Goal: Transaction & Acquisition: Book appointment/travel/reservation

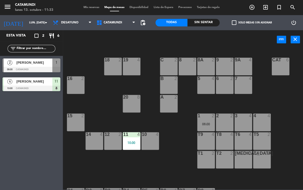
click at [111, 66] on div "18 2" at bounding box center [113, 67] width 18 height 18
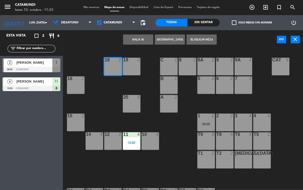
click at [133, 42] on button "WALK IN" at bounding box center [138, 39] width 30 height 10
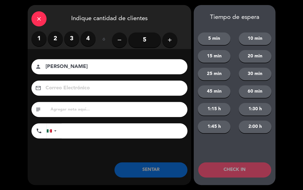
type input "[PERSON_NAME]"
click at [68, 39] on label "3" at bounding box center [71, 38] width 15 height 15
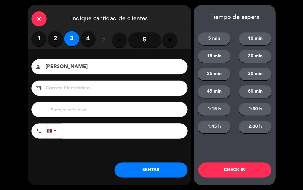
click at [87, 41] on label "4" at bounding box center [87, 38] width 15 height 15
click at [152, 176] on button "SENTAR" at bounding box center [150, 169] width 73 height 15
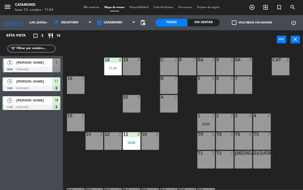
click at [254, 6] on icon "add_circle_outline" at bounding box center [252, 7] width 6 height 6
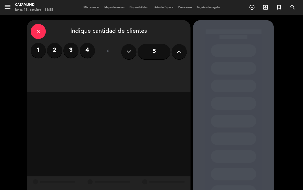
click at [53, 41] on div "close Indique cantidad de clientes 1 2 3 4 ó 5" at bounding box center [108, 56] width 163 height 72
click at [52, 50] on label "2" at bounding box center [54, 50] width 15 height 15
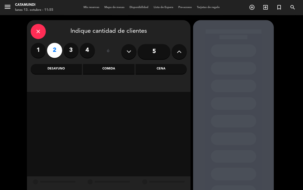
click at [57, 67] on div "Desayuno" at bounding box center [56, 69] width 51 height 10
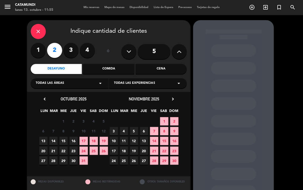
click at [50, 137] on span "14" at bounding box center [53, 141] width 8 height 8
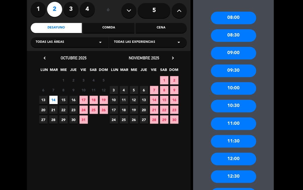
scroll to position [42, 0]
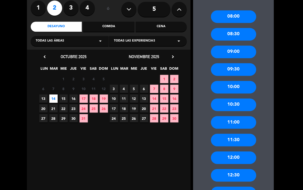
click at [241, 169] on div "12:30" at bounding box center [233, 175] width 45 height 13
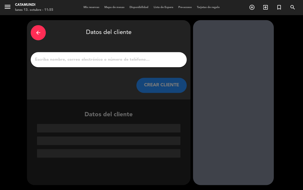
scroll to position [0, 0]
click at [127, 56] on input "1" at bounding box center [108, 59] width 148 height 7
click at [126, 56] on input "1" at bounding box center [108, 59] width 148 height 7
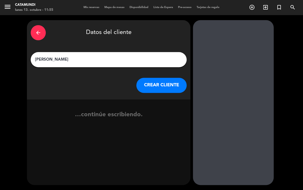
type input "[PERSON_NAME]"
click at [157, 78] on button "CREAR CLIENTE" at bounding box center [161, 85] width 50 height 15
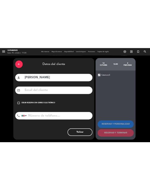
scroll to position [20, 0]
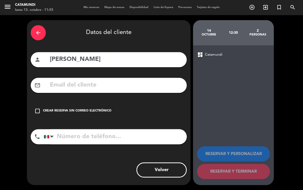
click at [42, 103] on div "check_box_outline_blank Crear reserva sin correo electrónico" at bounding box center [109, 110] width 156 height 15
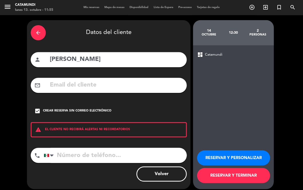
click at [226, 175] on button "RESERVAR Y TERMINAR" at bounding box center [233, 175] width 73 height 15
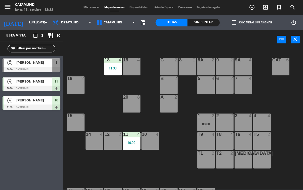
click at [37, 77] on div "[PERSON_NAME]" at bounding box center [34, 81] width 36 height 8
click at [38, 71] on div at bounding box center [32, 70] width 58 height 6
click at [49, 65] on span "[PERSON_NAME]" at bounding box center [34, 62] width 36 height 5
click at [89, 23] on icon at bounding box center [90, 23] width 2 height 4
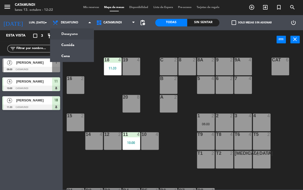
click at [74, 49] on ng-component "menu Catamundi lunes 13. octubre - 12:22 Mis reservas Mapa de mesas Disponibili…" at bounding box center [151, 94] width 303 height 189
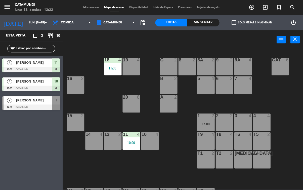
click at [79, 22] on span "Comida" at bounding box center [72, 22] width 44 height 11
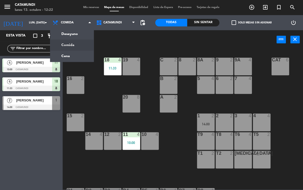
click at [69, 35] on ng-component "menu Catamundi lunes 13. octubre - 12:22 Mis reservas Mapa de mesas Disponibili…" at bounding box center [151, 94] width 303 height 189
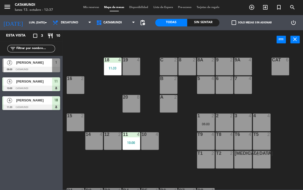
click at [27, 24] on input "lun. [DATE]" at bounding box center [46, 23] width 38 height 8
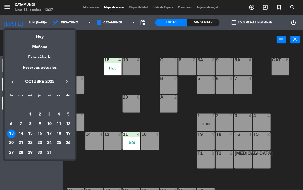
click at [183, 175] on div at bounding box center [151, 95] width 303 height 190
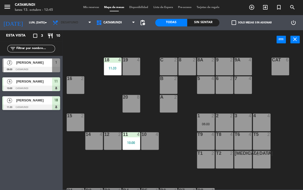
click at [83, 26] on span "Desayuno" at bounding box center [72, 22] width 44 height 11
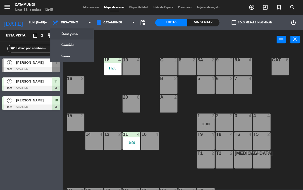
click at [71, 48] on ng-component "menu Catamundi lunes 13. octubre - 12:45 Mis reservas Mapa de mesas Disponibili…" at bounding box center [151, 94] width 303 height 189
